Goal: Navigation & Orientation: Find specific page/section

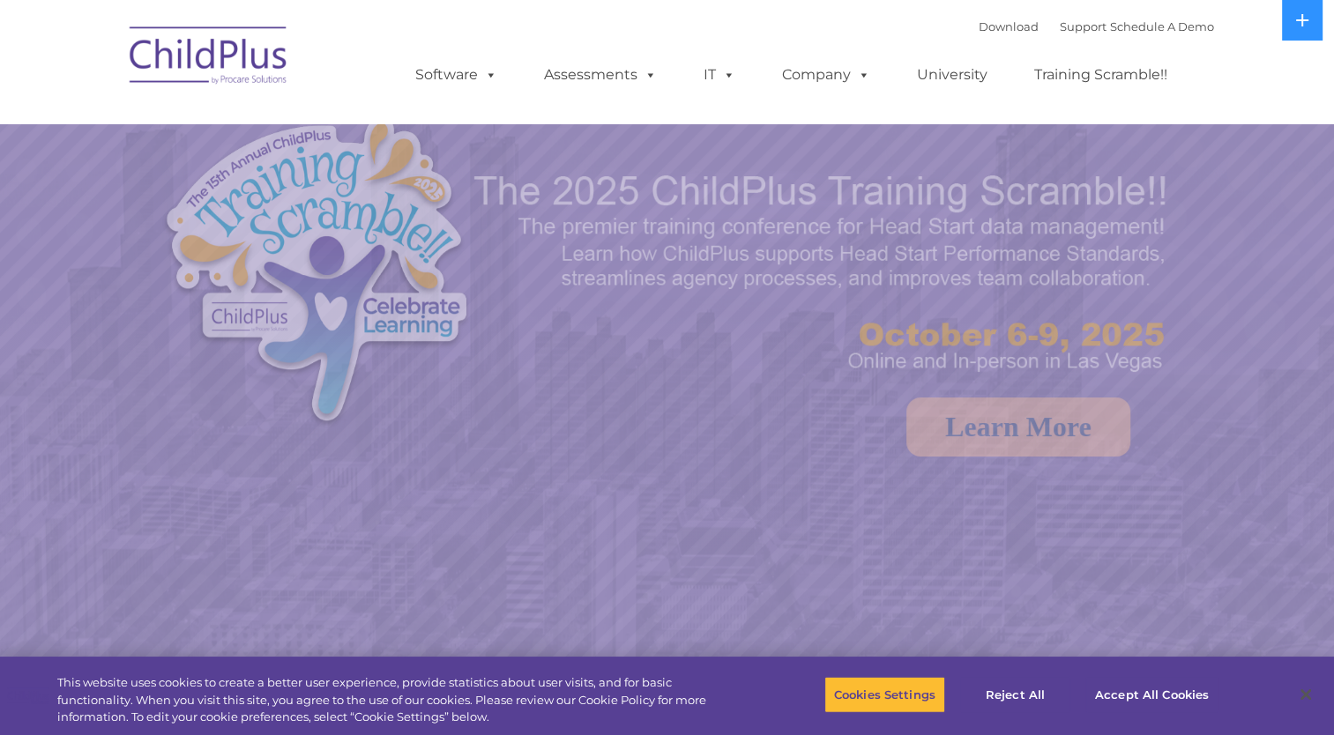
select select "MEDIUM"
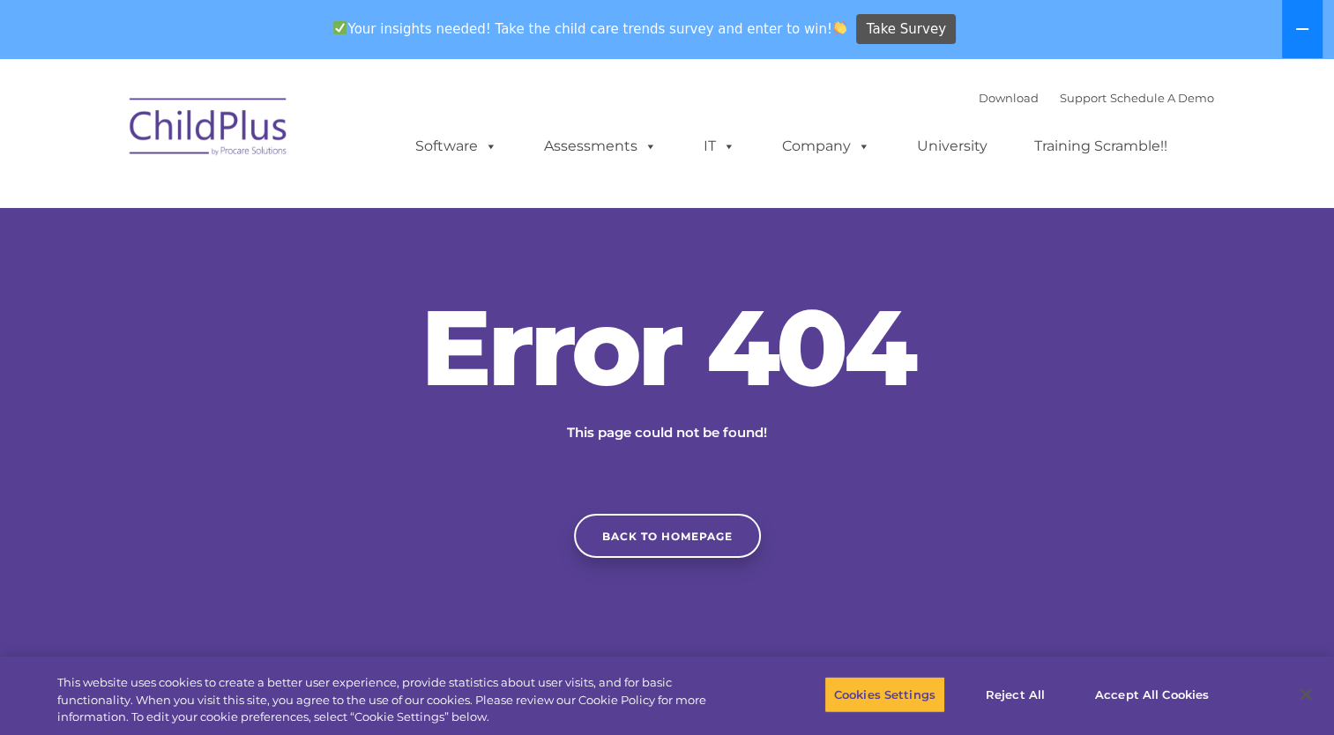
click at [1305, 26] on icon at bounding box center [1302, 29] width 14 height 14
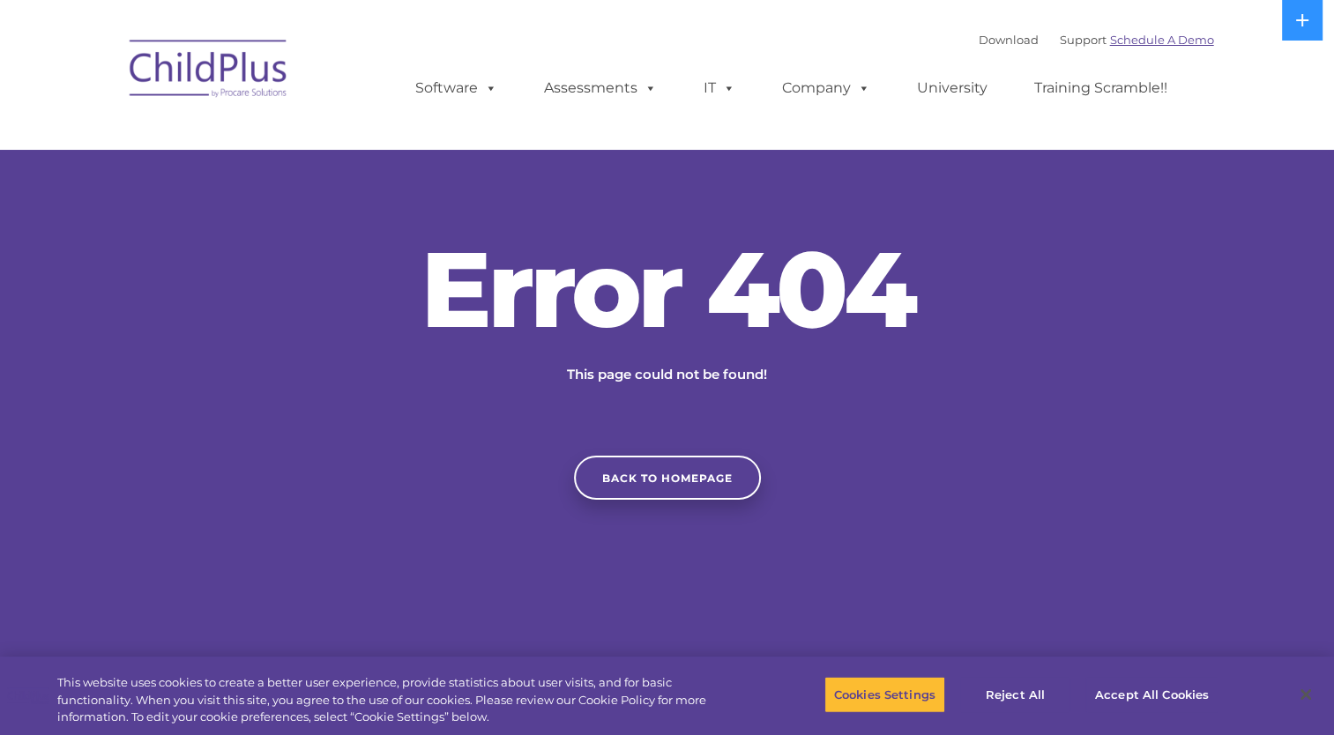
click at [1171, 37] on link "Schedule A Demo" at bounding box center [1162, 40] width 104 height 14
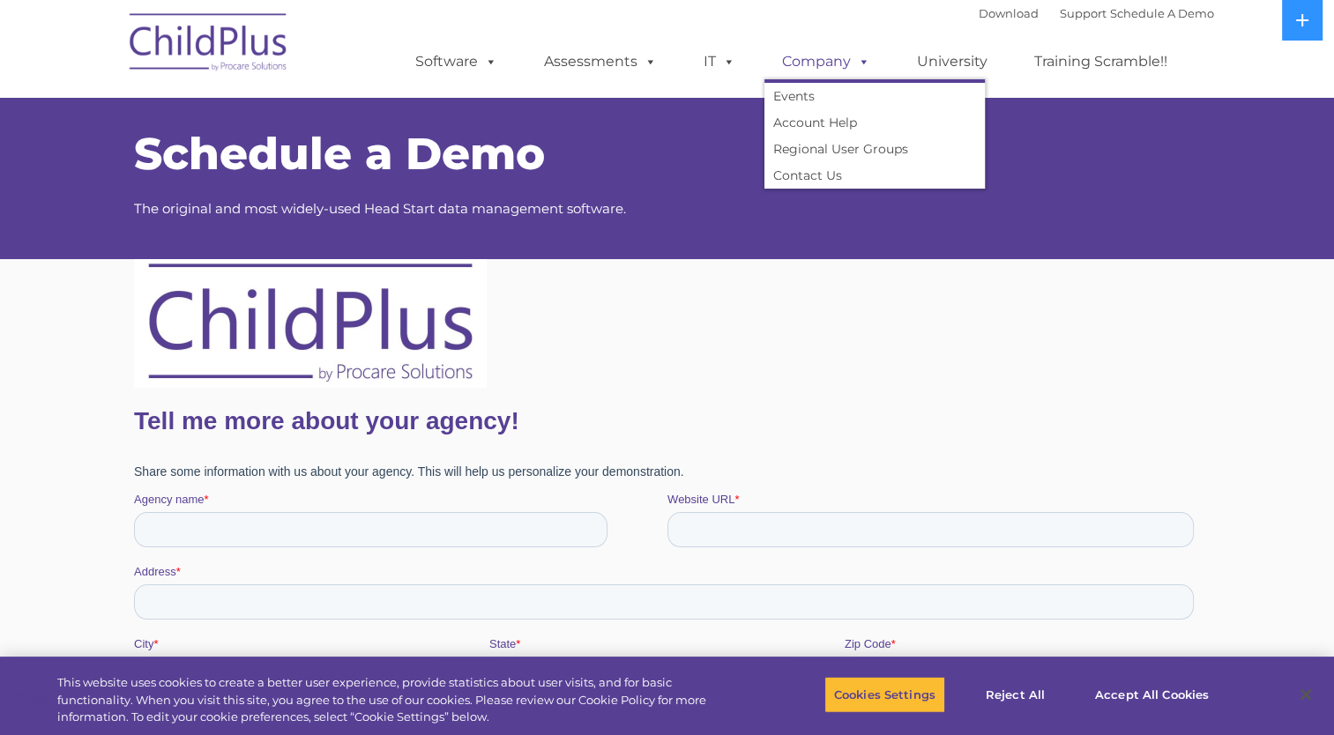
click at [806, 72] on link "Company" at bounding box center [825, 61] width 123 height 35
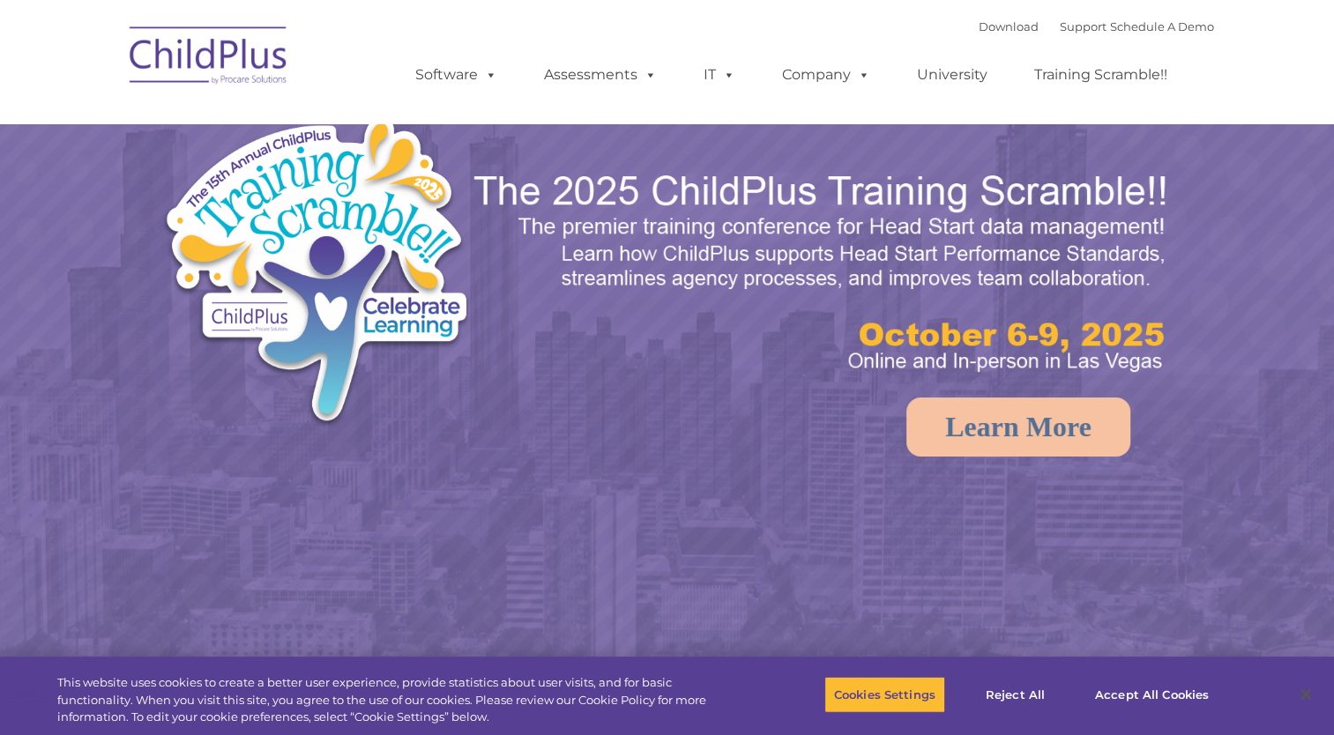
select select "MEDIUM"
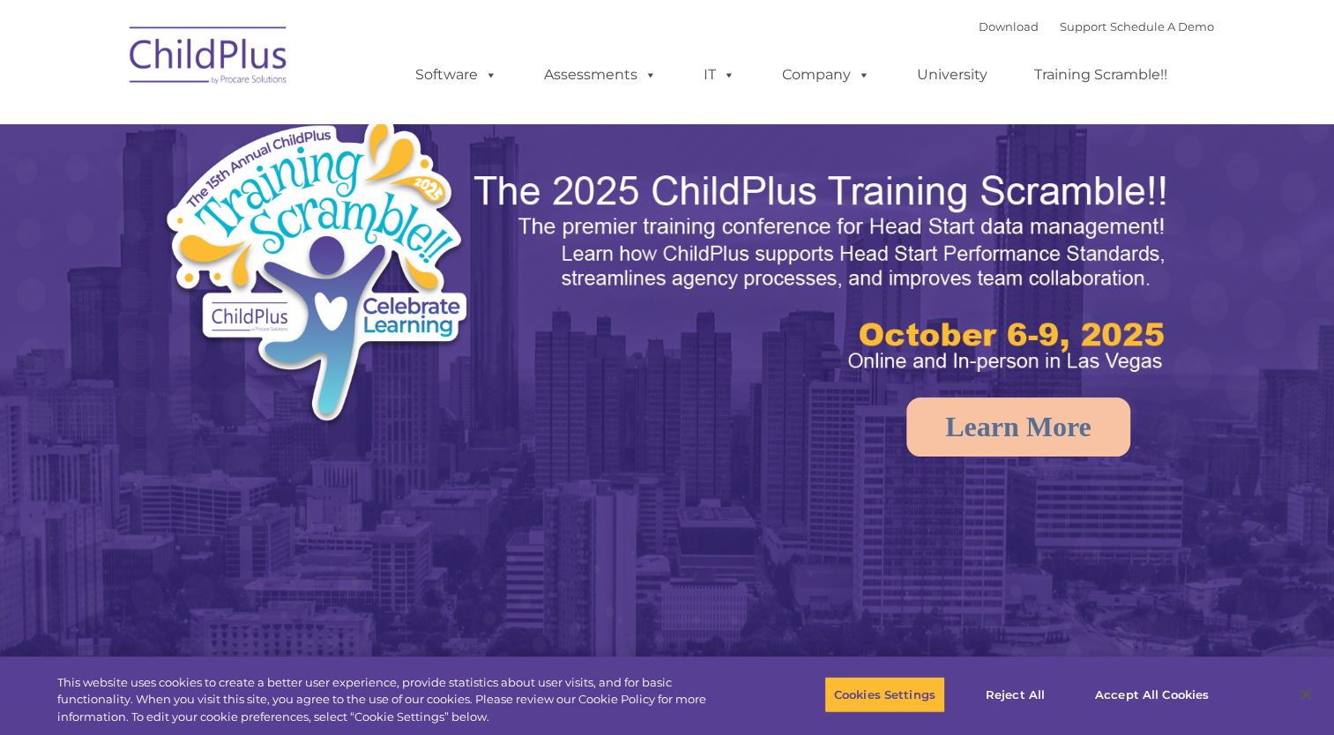
select select "MEDIUM"
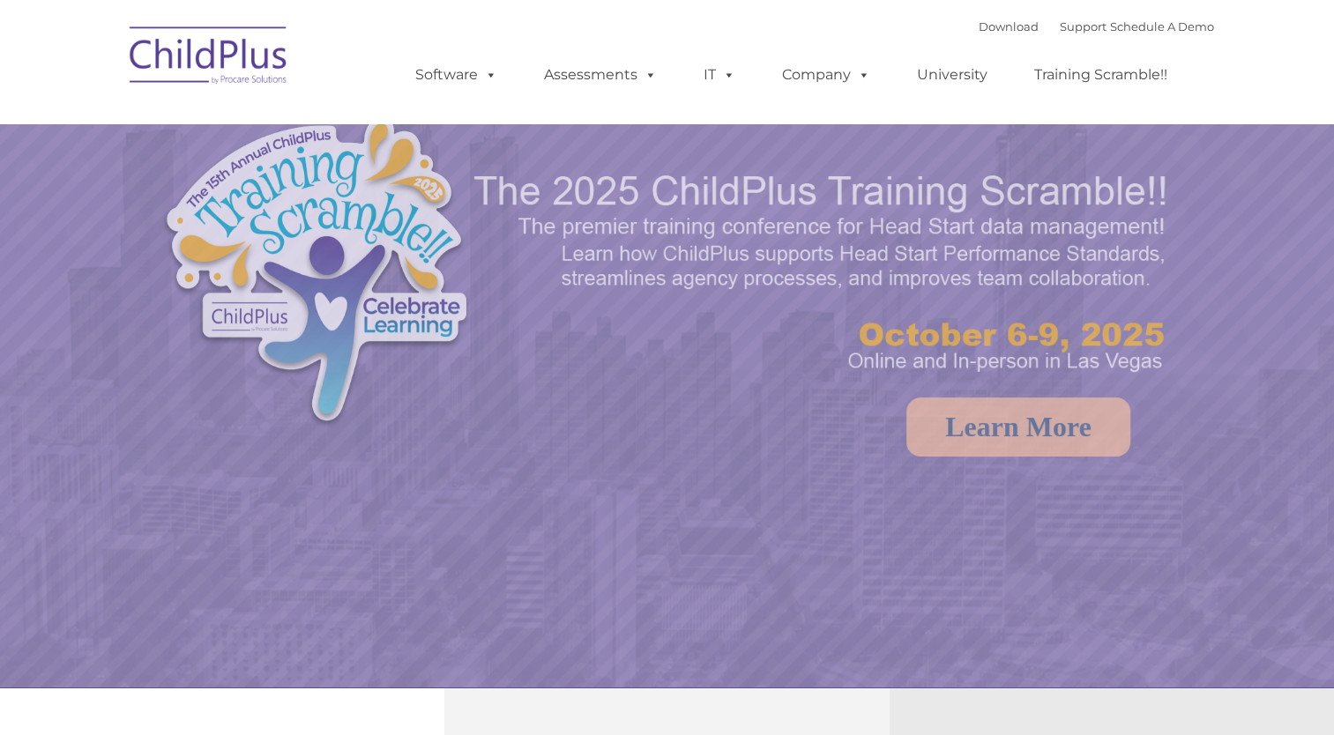
select select "MEDIUM"
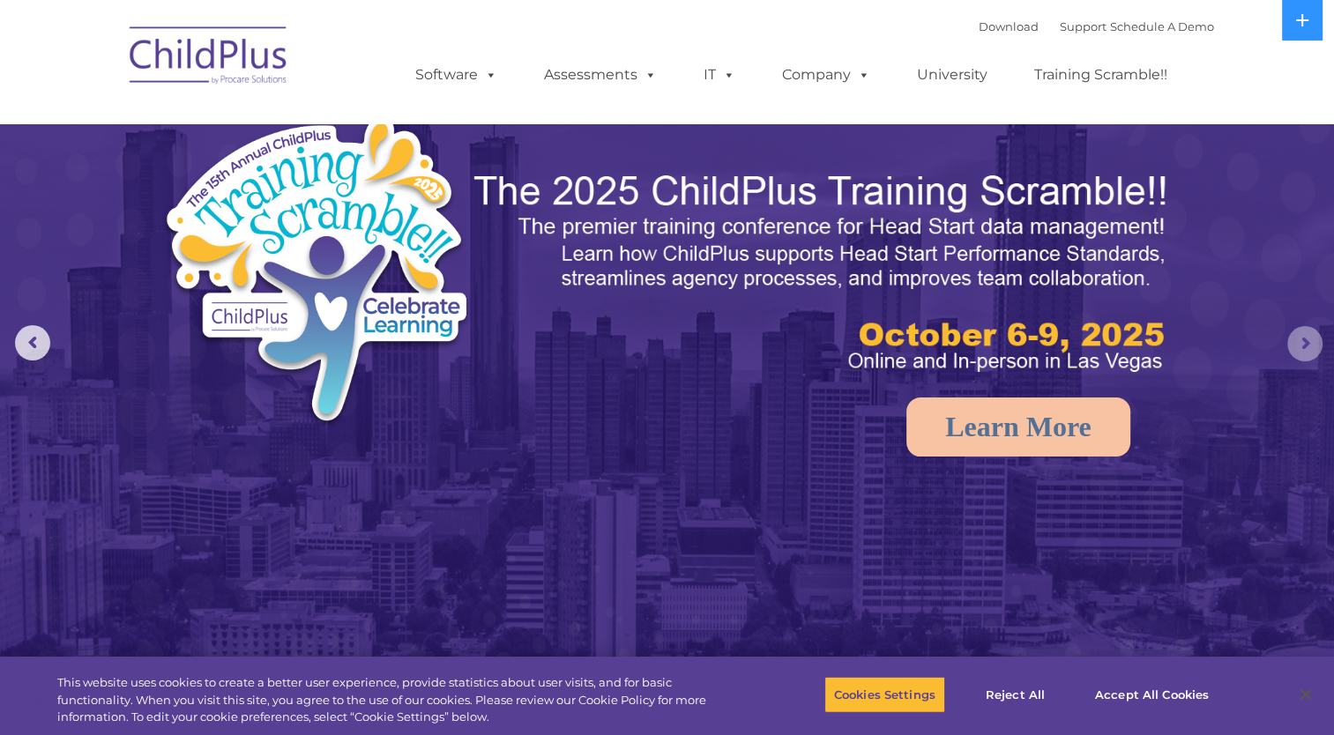
click at [1298, 350] on rs-arrow at bounding box center [1304, 343] width 35 height 35
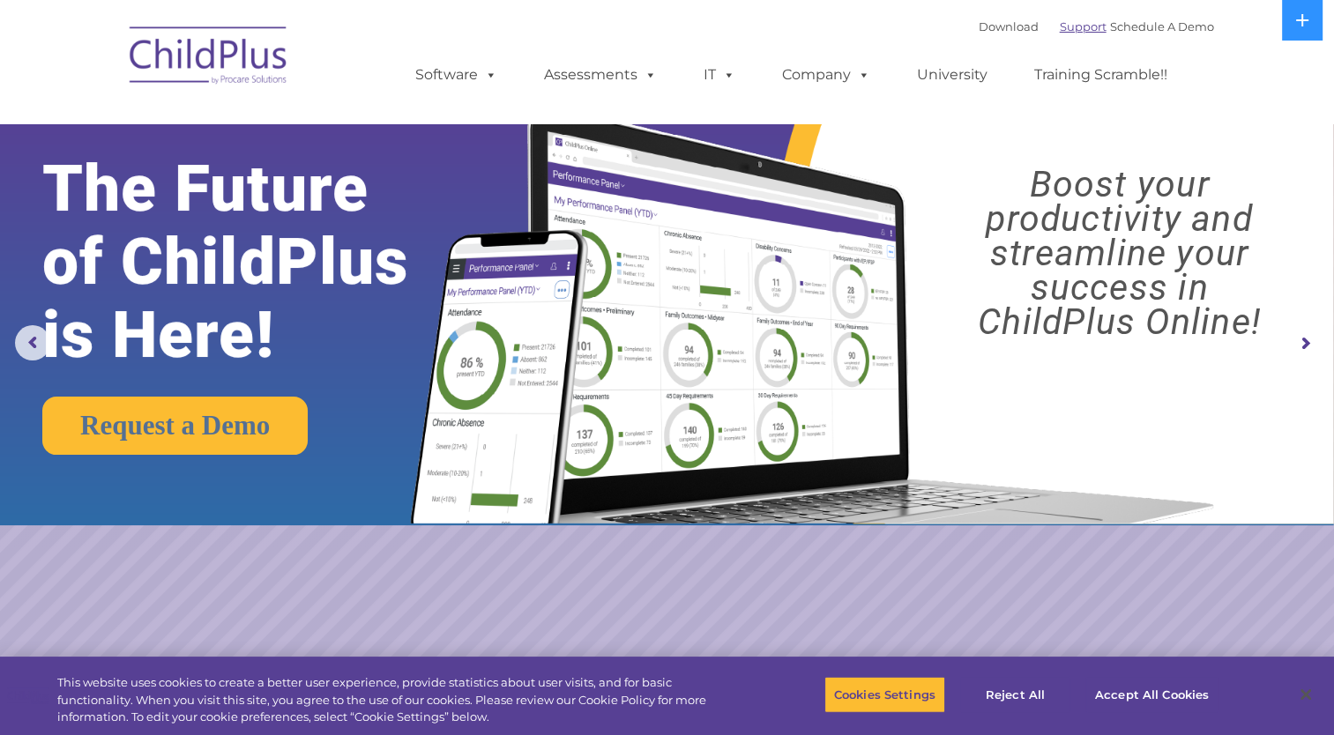
click at [1065, 26] on link "Support" at bounding box center [1083, 26] width 47 height 14
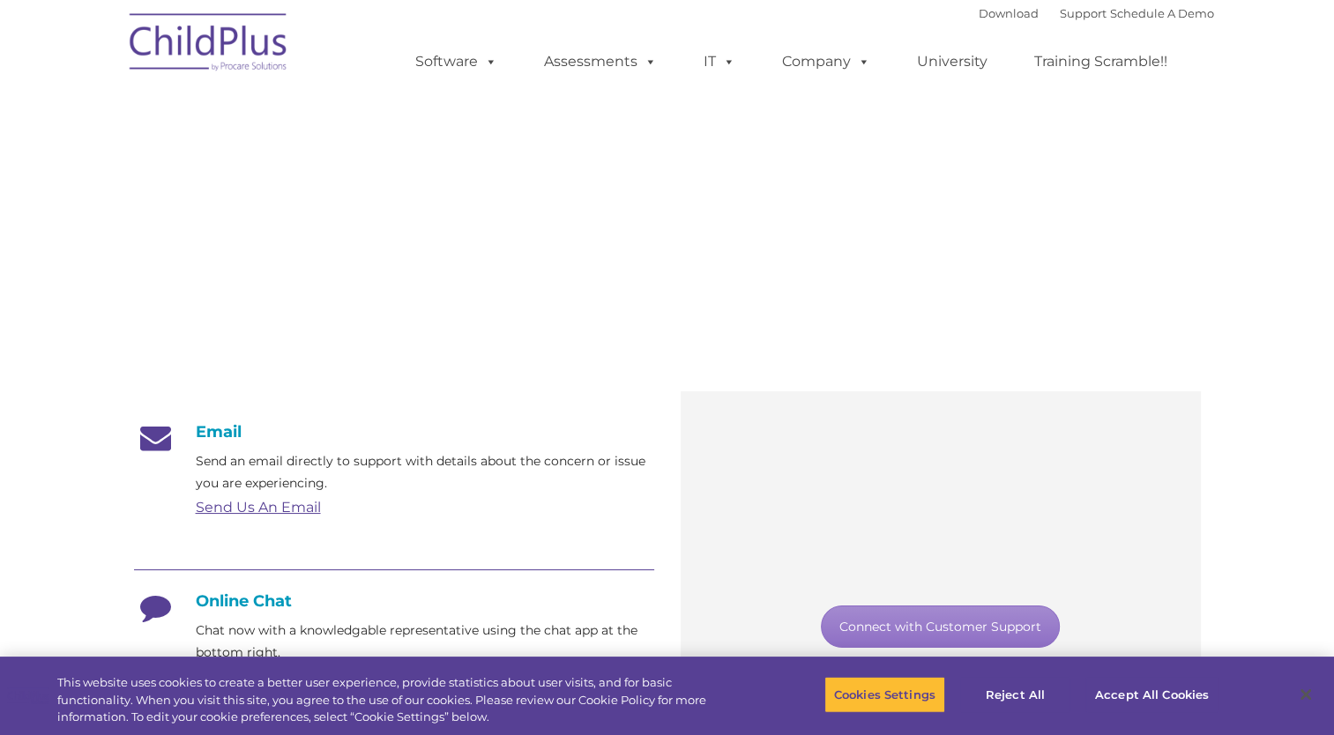
click at [1065, 26] on div "Download Support | Schedule A Demo " at bounding box center [1095, 13] width 235 height 26
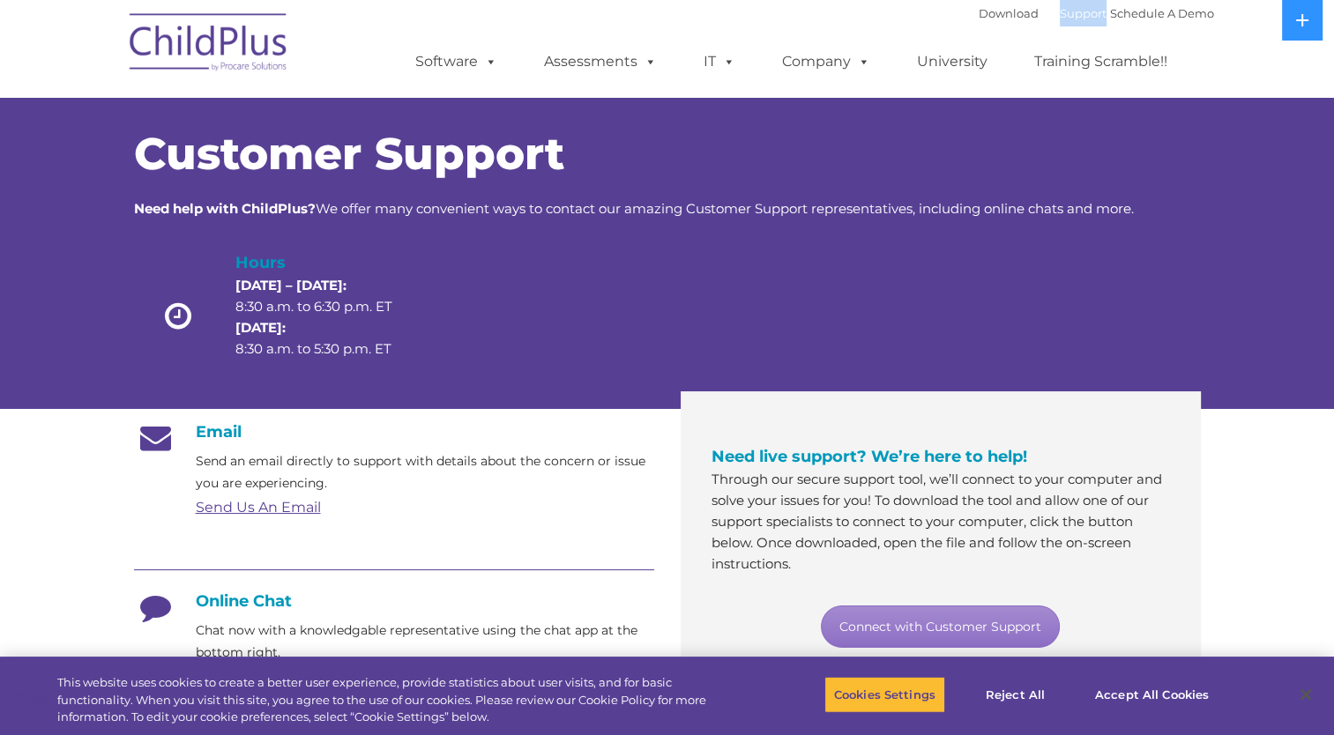
drag, startPoint x: 0, startPoint y: 0, endPoint x: 1065, endPoint y: 26, distance: 1065.2
click at [1065, 26] on div "Download Support | Schedule A Demo " at bounding box center [1095, 13] width 235 height 26
